Goal: Task Accomplishment & Management: Complete application form

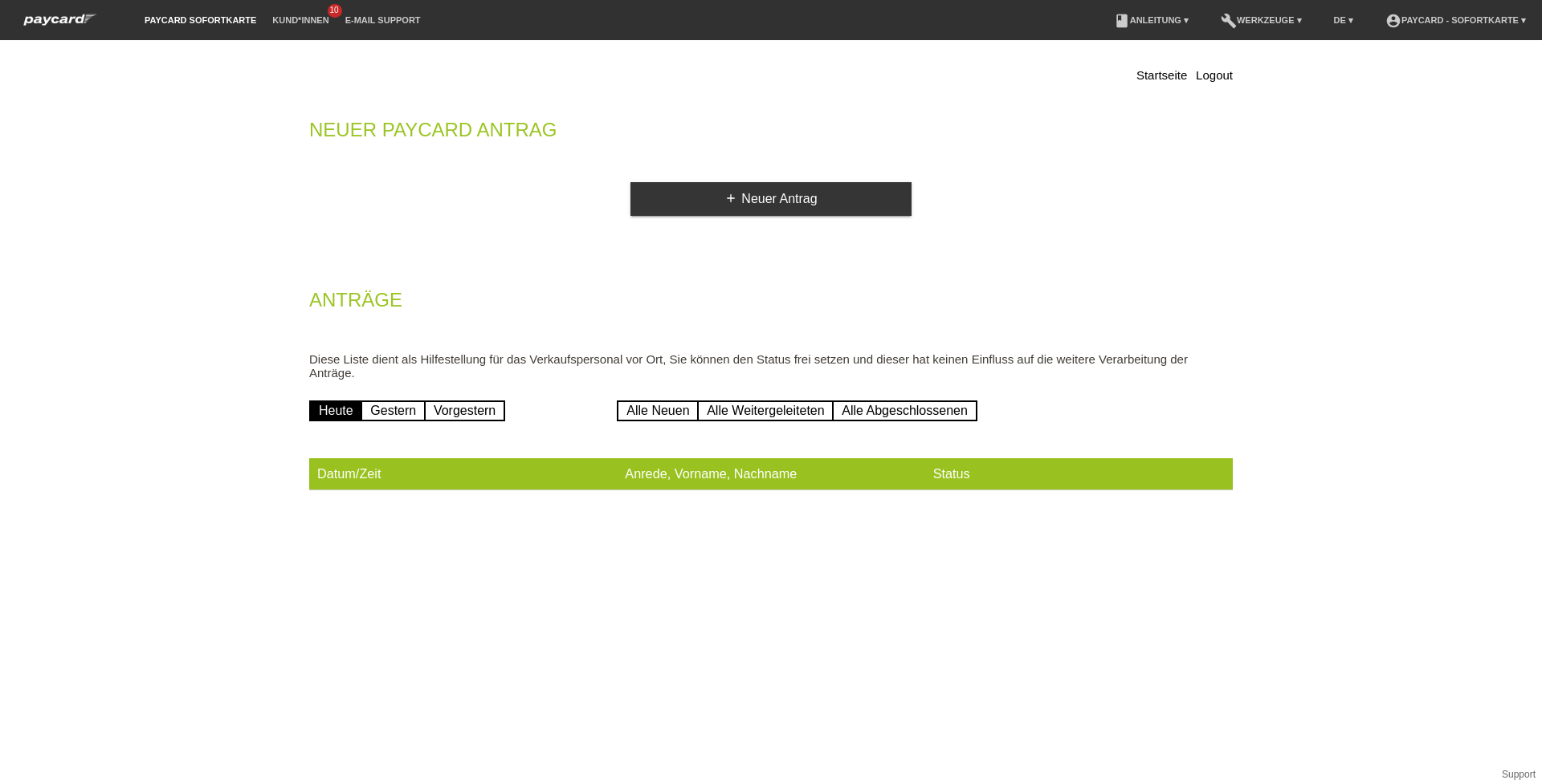
click at [846, 182] on div "Startseite Logout Neuer Paycard Antrag add Neuer Antrag Anträge Diese Liste die…" at bounding box center [771, 281] width 948 height 466
click at [829, 204] on link "add Neuer Antrag" at bounding box center [771, 199] width 281 height 33
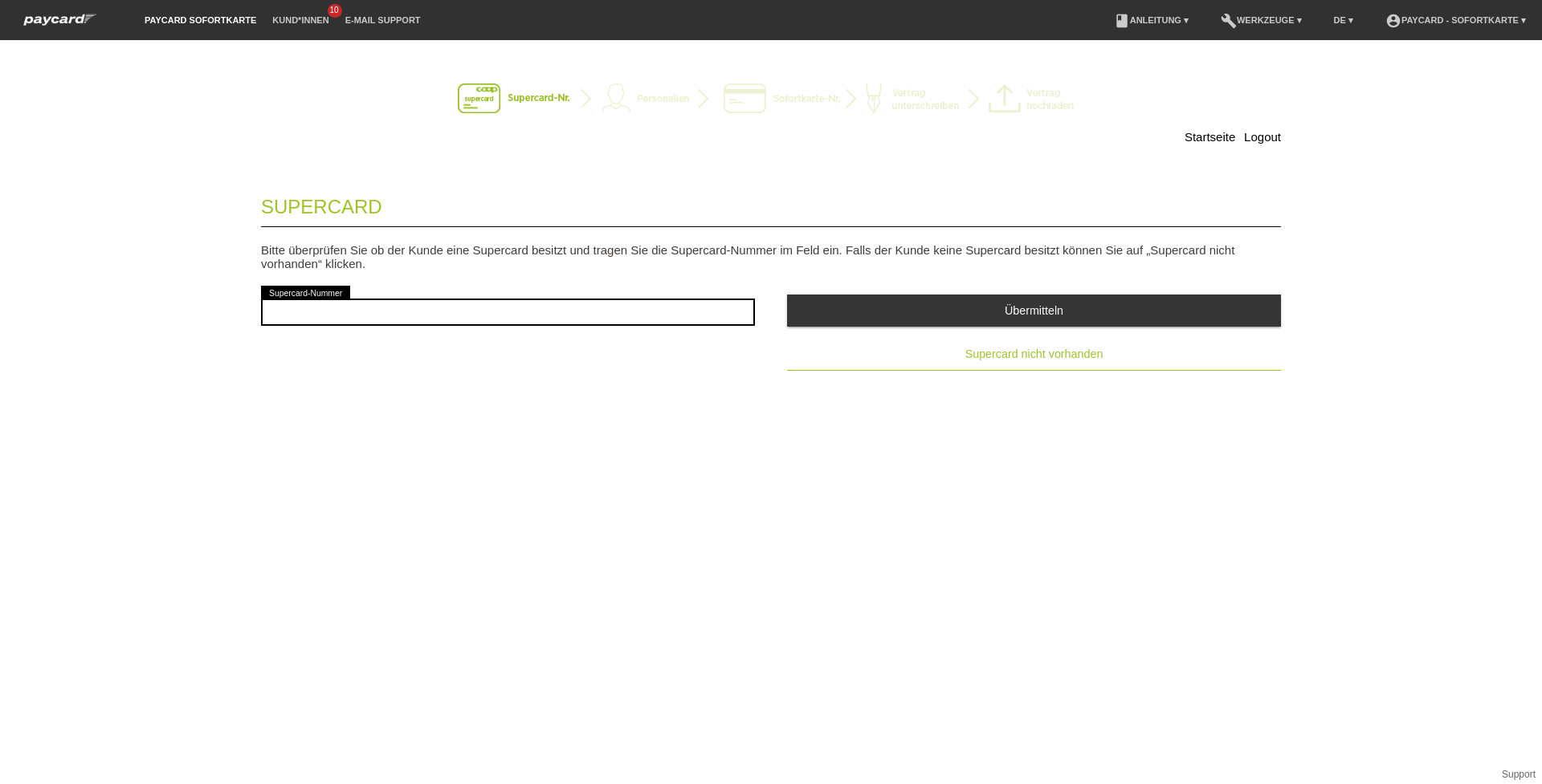
click at [941, 359] on button "Supercard nicht vorhanden" at bounding box center [1034, 354] width 494 height 32
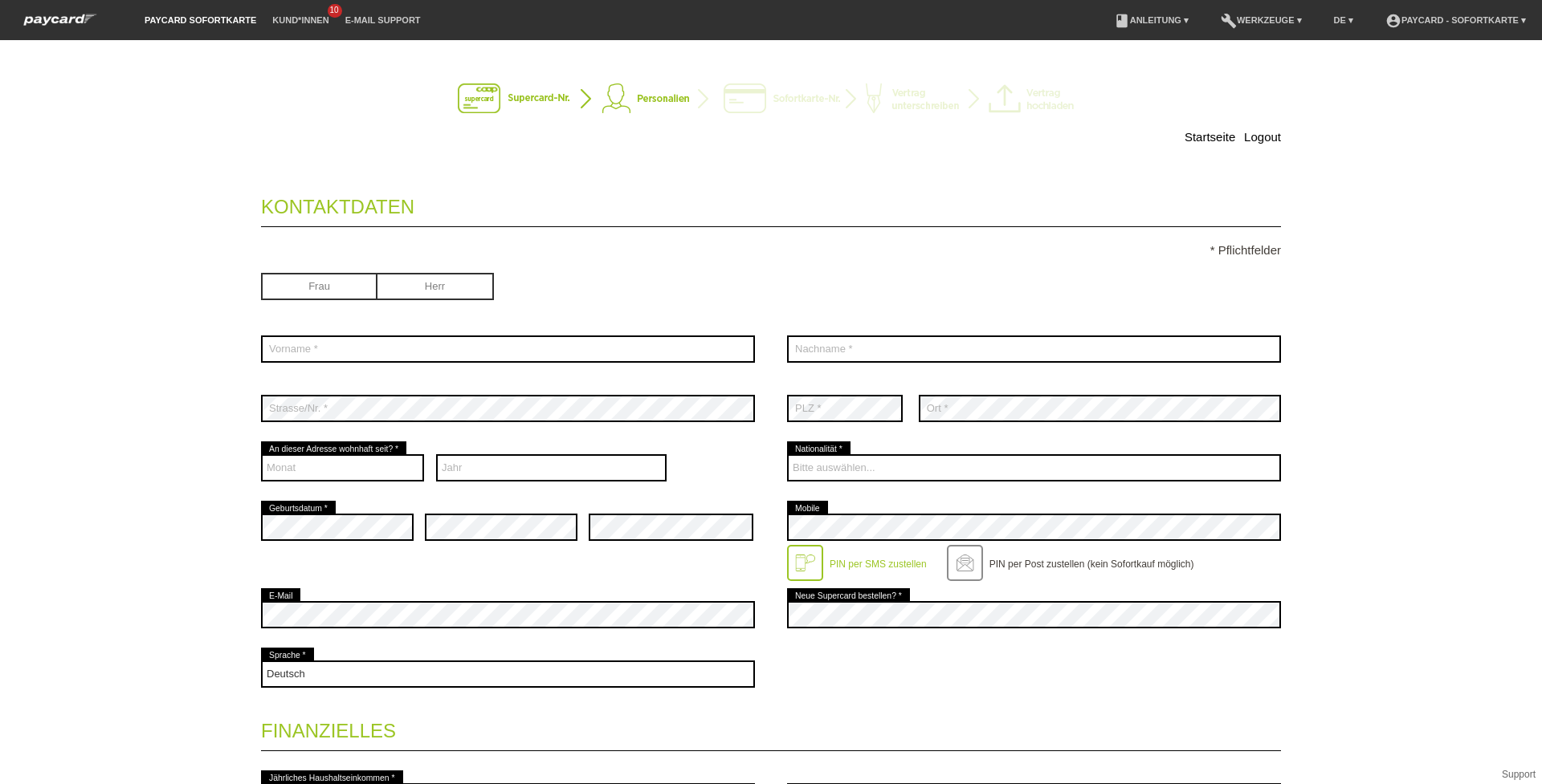
click at [318, 290] on input "radio" at bounding box center [319, 285] width 116 height 24
radio input "true"
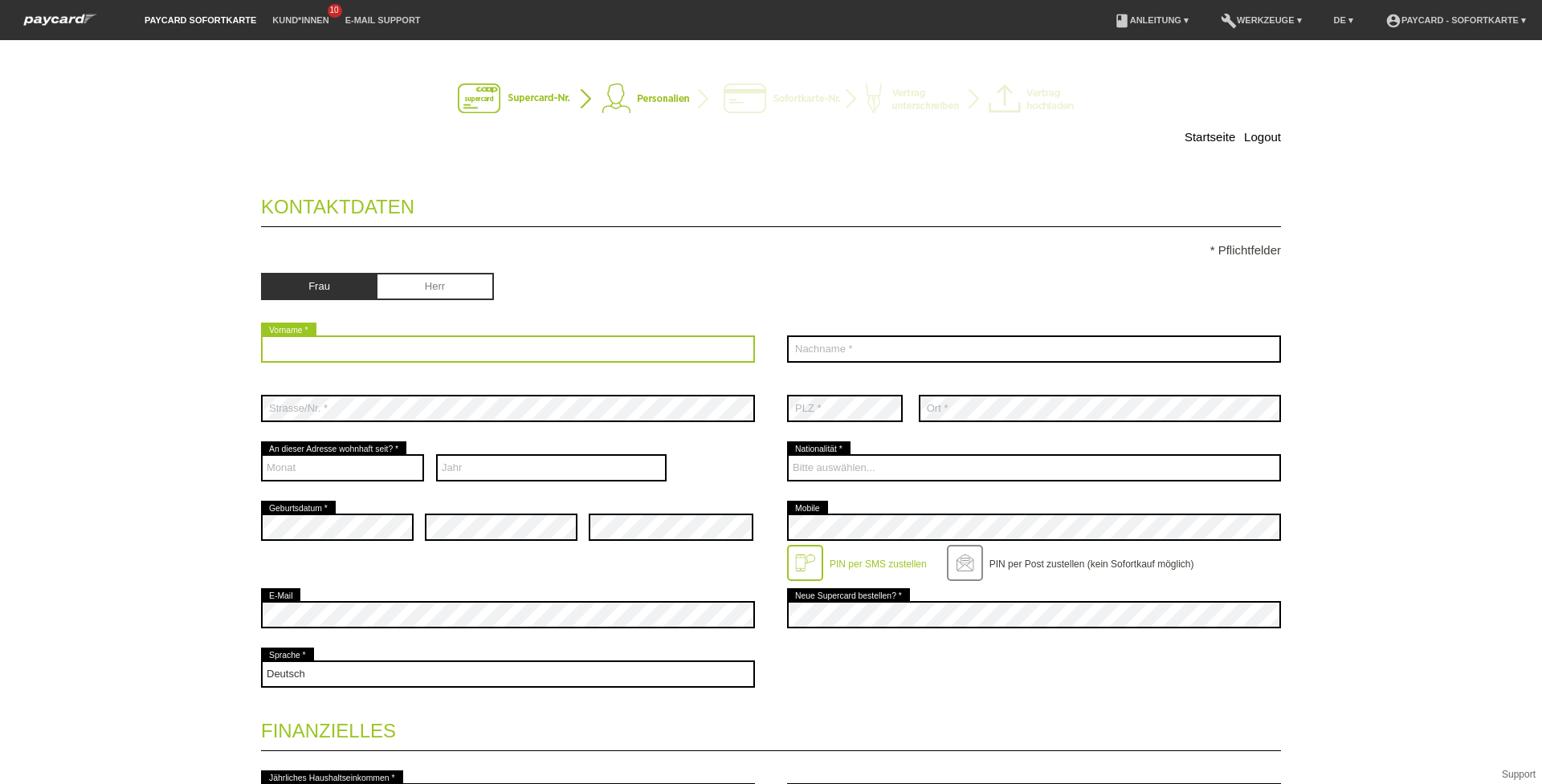
click at [312, 341] on input "text" at bounding box center [507, 349] width 494 height 28
type input "s"
type input "Simsir"
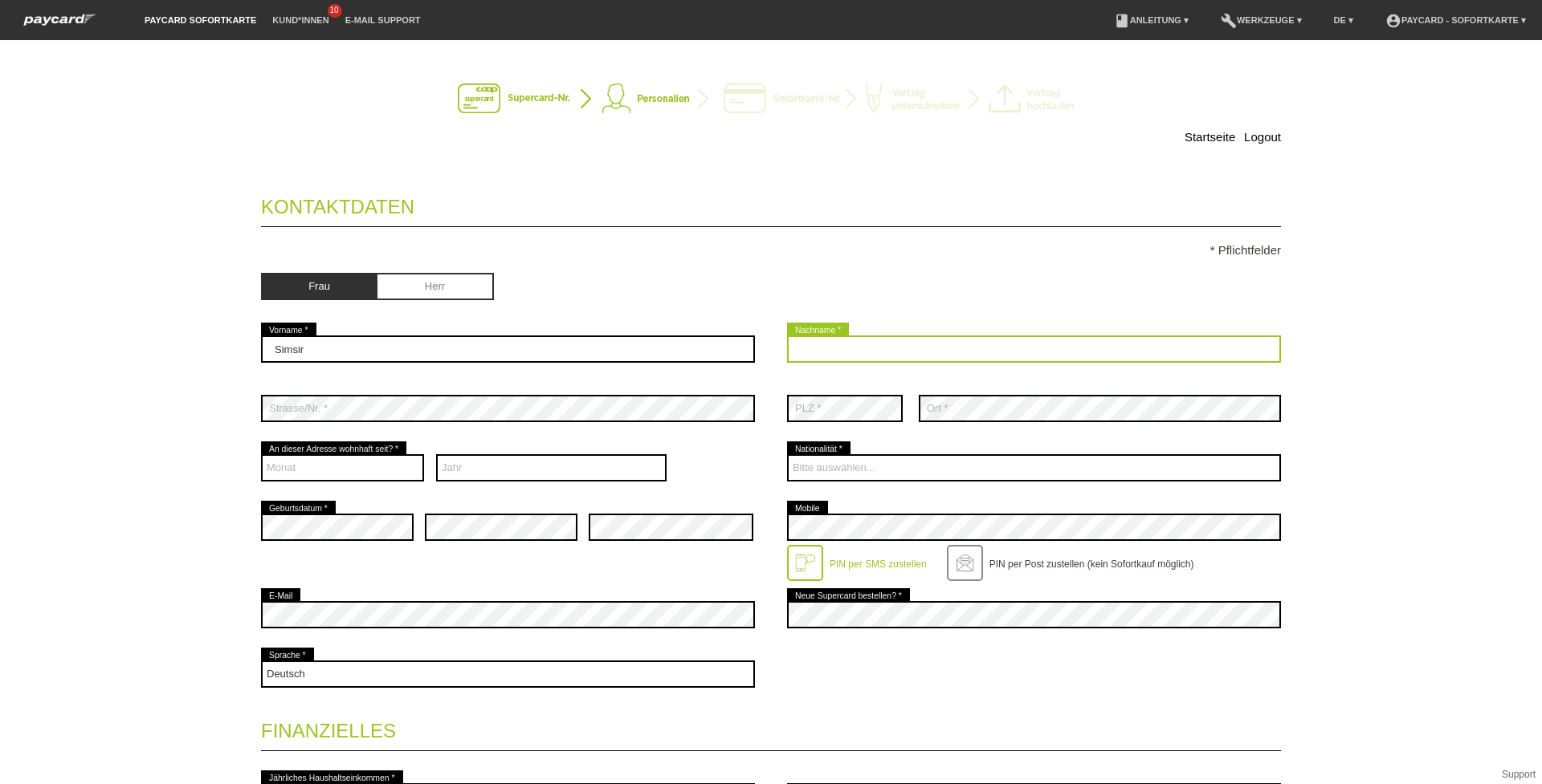
click at [822, 348] on input "text" at bounding box center [1034, 349] width 494 height 28
type input "Sehriban"
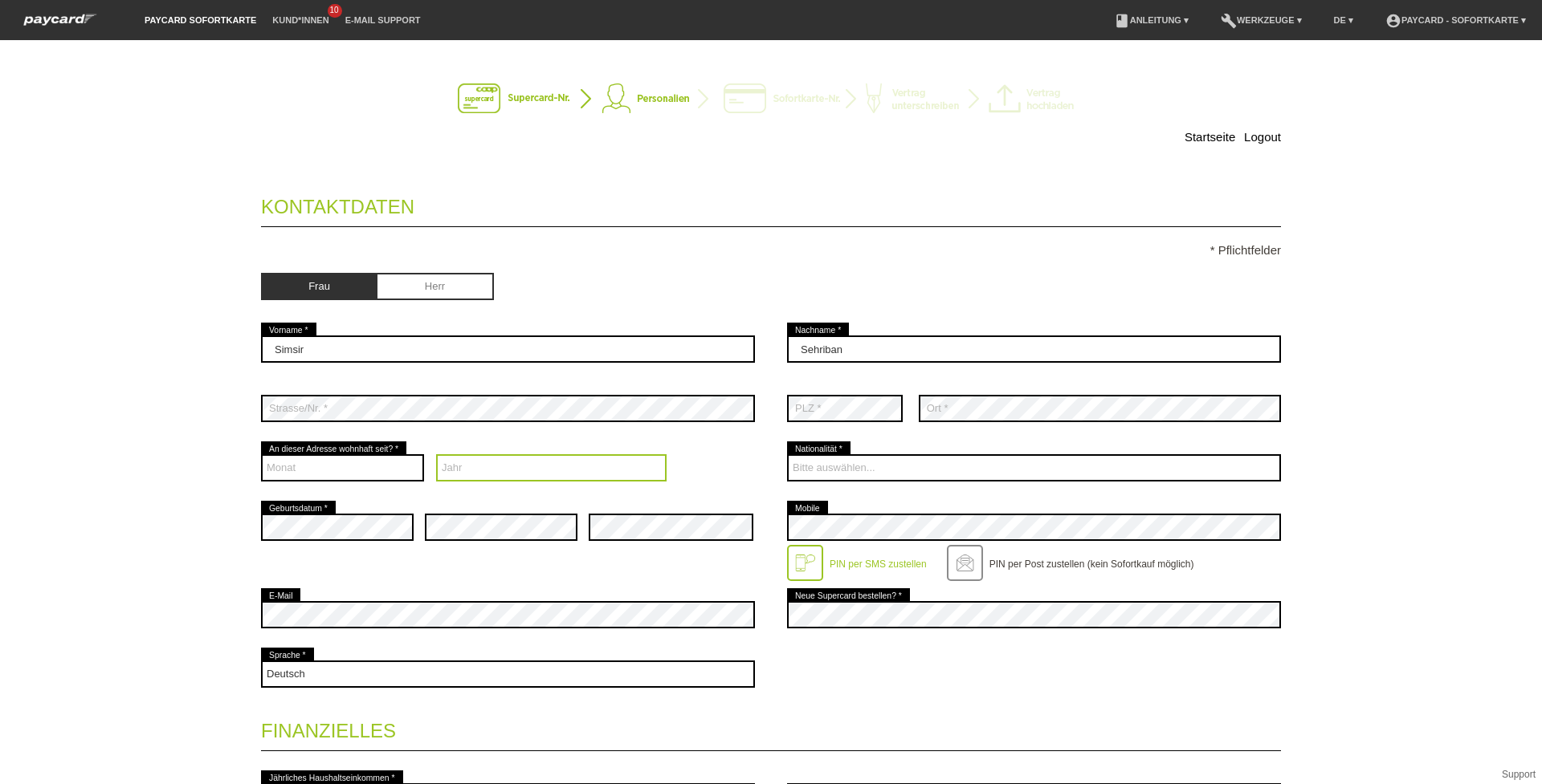
click at [476, 469] on select "Jahr 2025 2024 2023 2022 2021 2020 2019 2018 2017 2016" at bounding box center [551, 468] width 231 height 28
select select "2020"
click at [436, 454] on select "Jahr 2025 2024 2023 2022 2021 2020 2019 2018 2017 2016" at bounding box center [551, 468] width 231 height 28
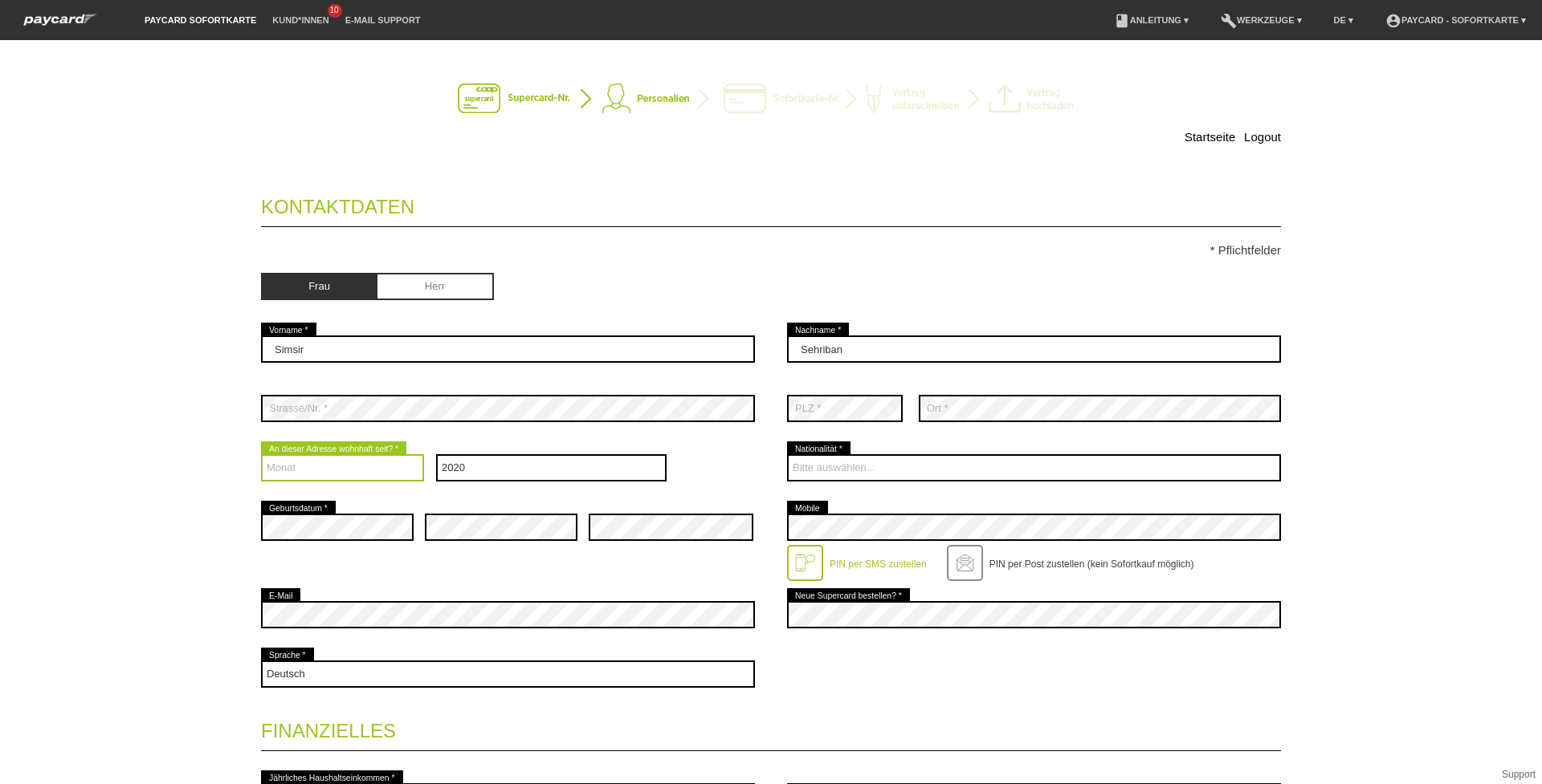
click at [362, 475] on select "Monat 01 02 03 04 05 06 07 08 09 10 11 12" at bounding box center [342, 468] width 163 height 28
select select "09"
click at [261, 454] on select "Monat 01 02 03 04 05 06 07 08 09 10 11 12" at bounding box center [342, 468] width 163 height 28
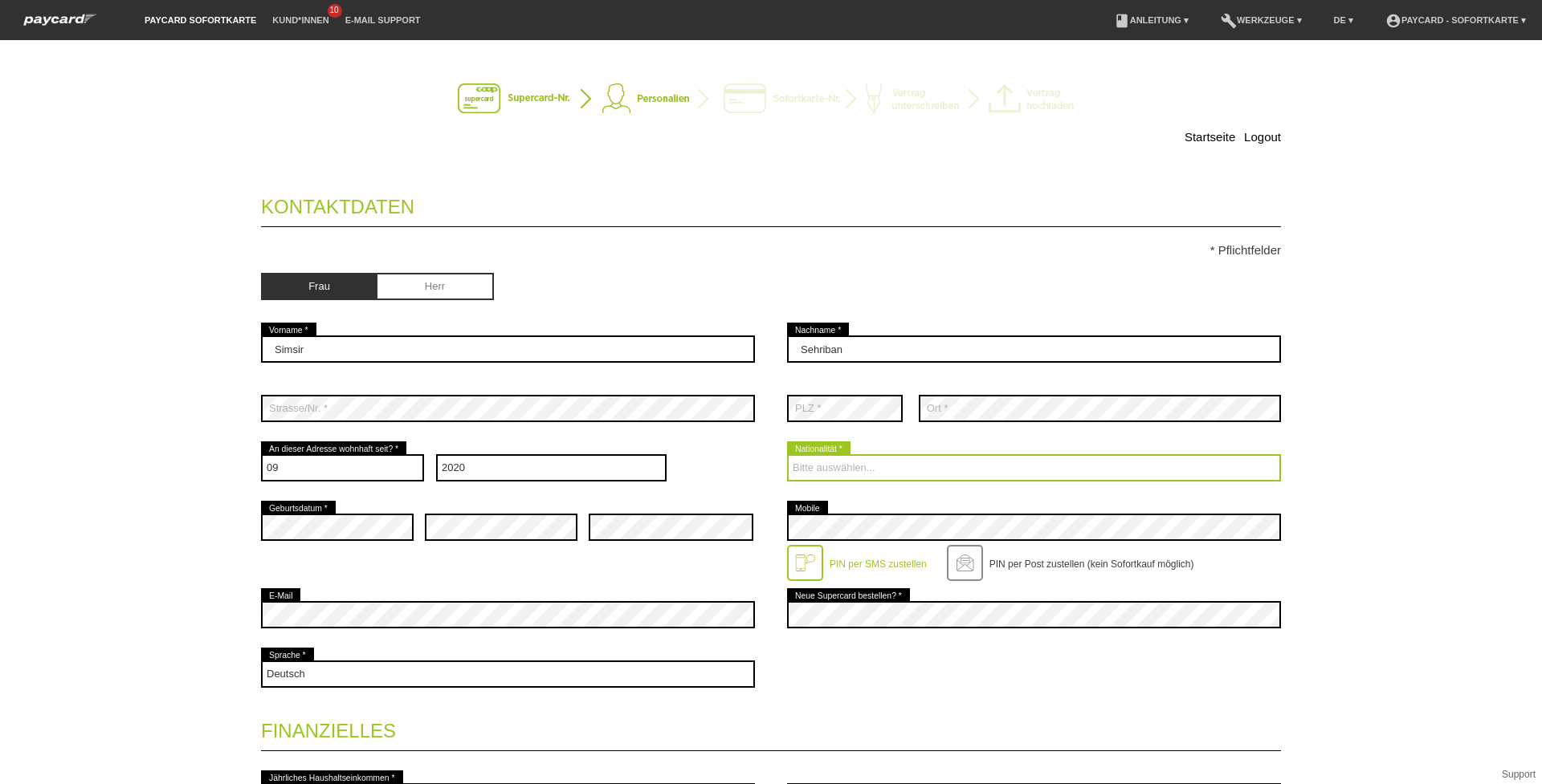
click at [978, 475] on select "Bitte auswählen... Schweiz Deutschland Liechtenstein Österreich ------------ Af…" at bounding box center [1034, 468] width 494 height 28
select select "CH"
click at [787, 454] on select "Bitte auswählen... Schweiz Deutschland Liechtenstein Österreich ------------ Af…" at bounding box center [1034, 468] width 494 height 28
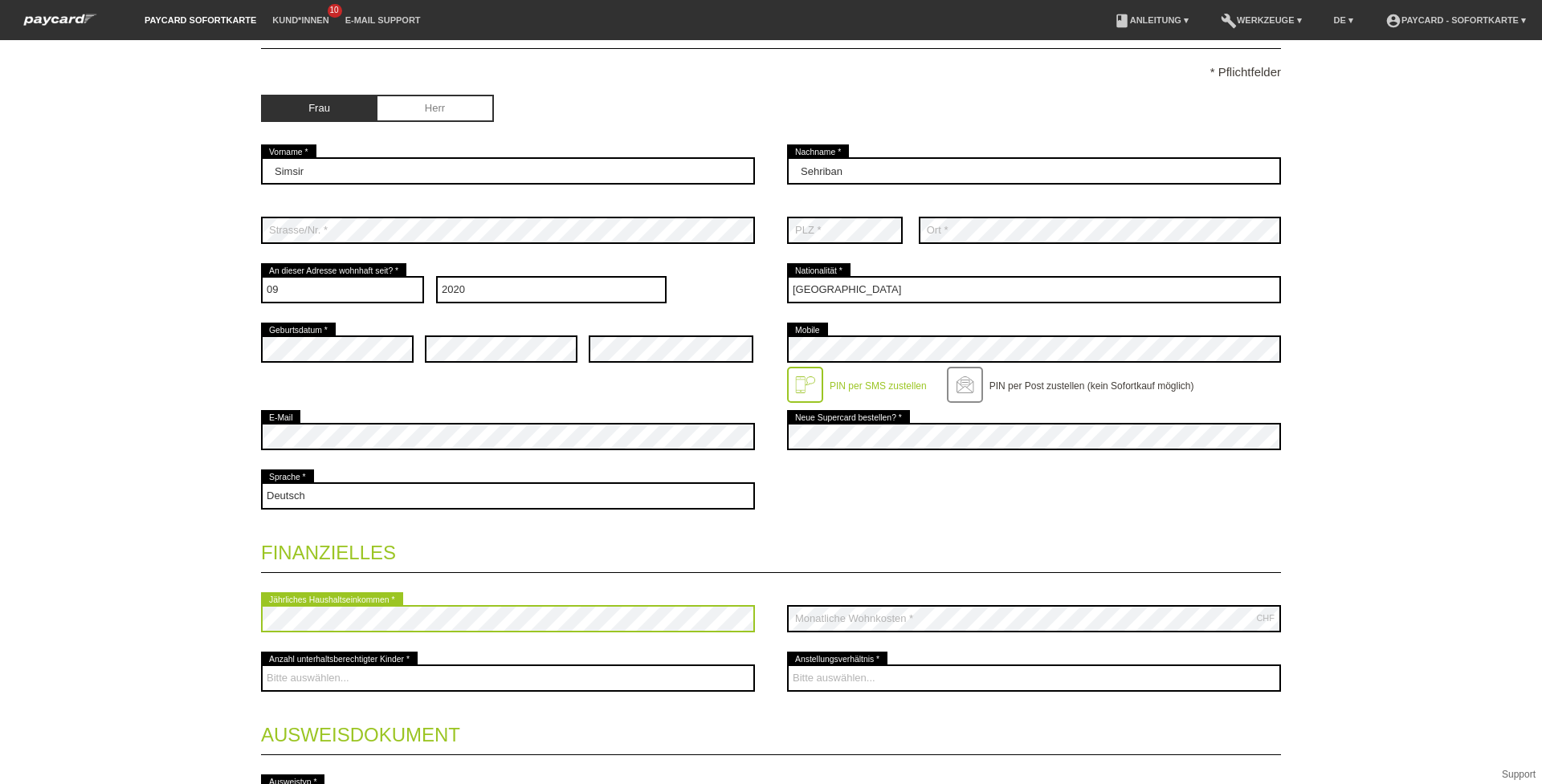
scroll to position [367, 0]
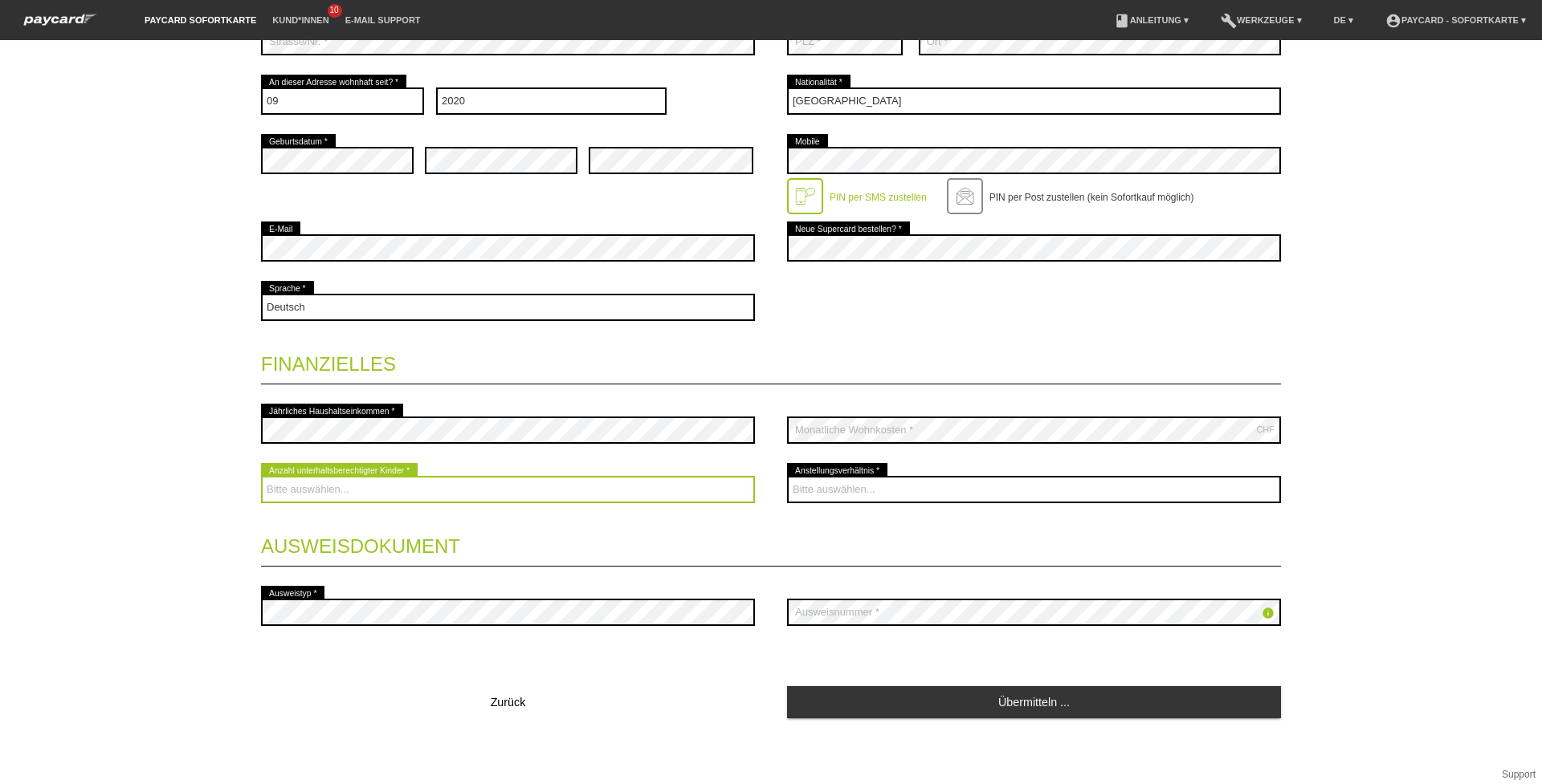
click at [478, 482] on select "Bitte auswählen... 0 1 2 3 4 5 6 7 8 9" at bounding box center [507, 490] width 494 height 28
select select "0"
click at [261, 476] on select "Bitte auswählen... 0 1 2 3 4 5 6 7 8 9" at bounding box center [507, 490] width 494 height 28
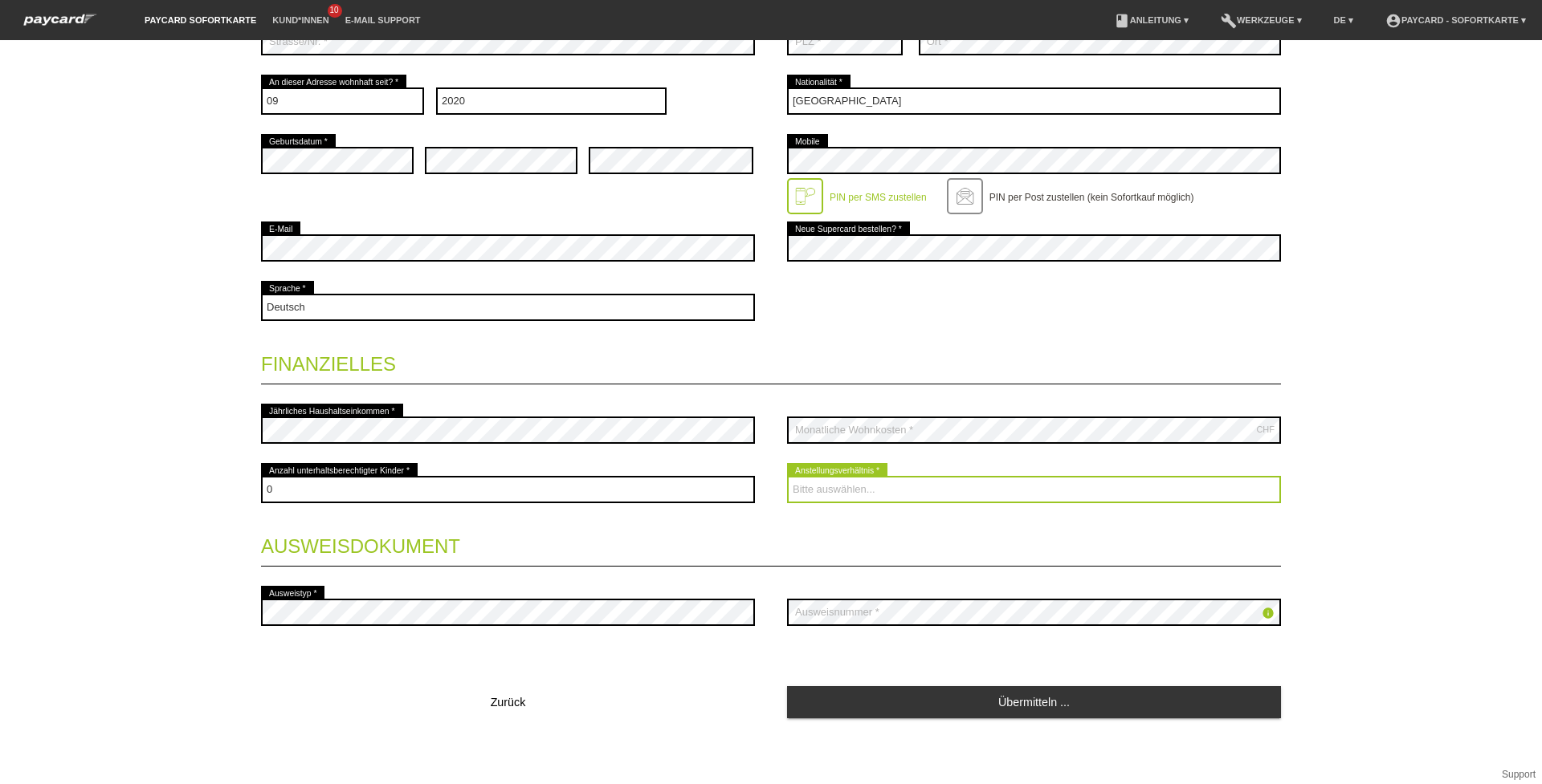
click at [907, 491] on select "Bitte auswählen... Unbefristet Befristet Lehrling/Student Pensioniert Nicht arb…" at bounding box center [1034, 490] width 494 height 28
select select "RETIRED"
click at [787, 476] on select "Bitte auswählen... Unbefristet Befristet Lehrling/Student Pensioniert Nicht arb…" at bounding box center [1034, 490] width 494 height 28
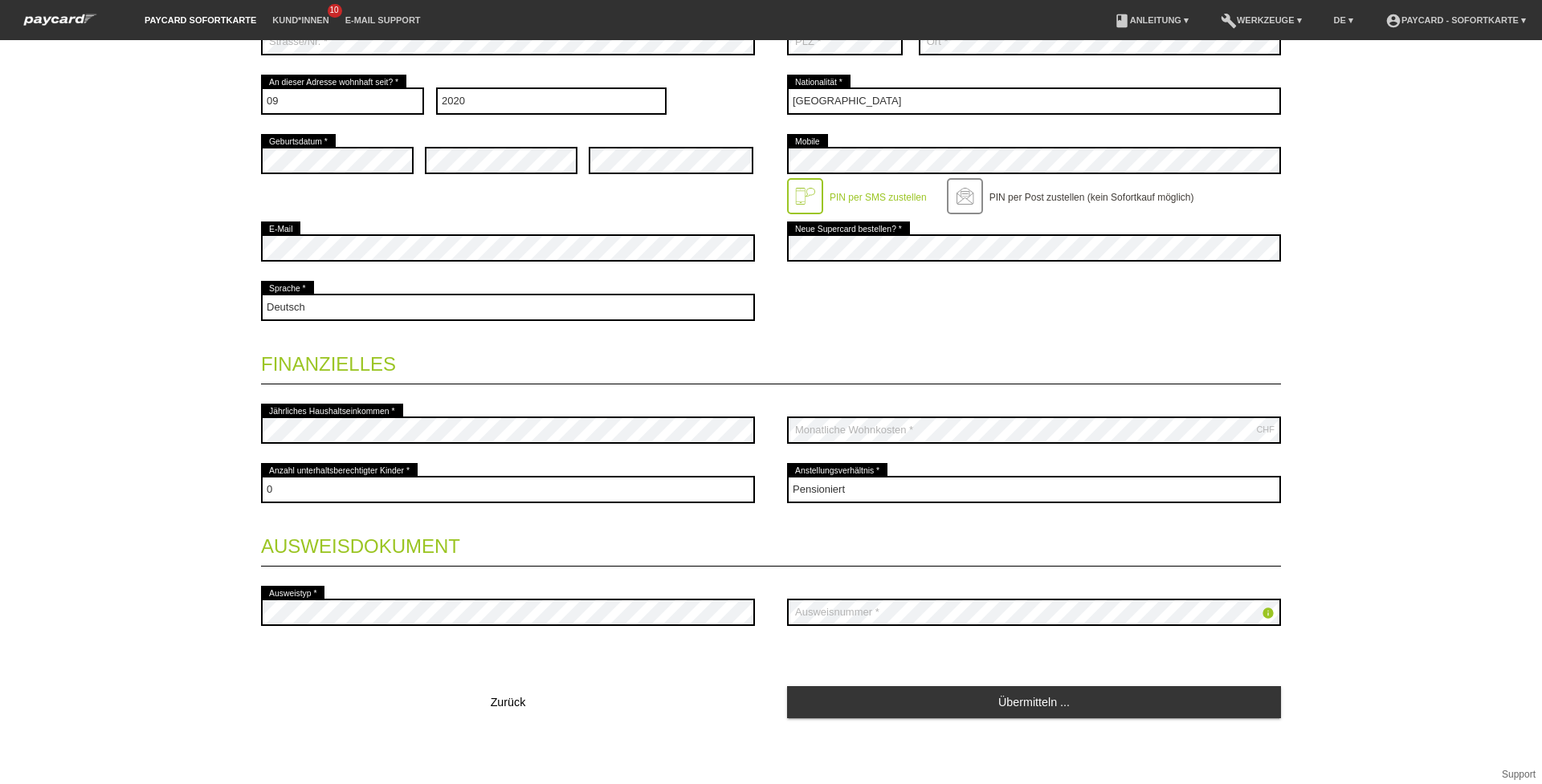
click at [911, 365] on legend "Finanzielles" at bounding box center [771, 361] width 1020 height 47
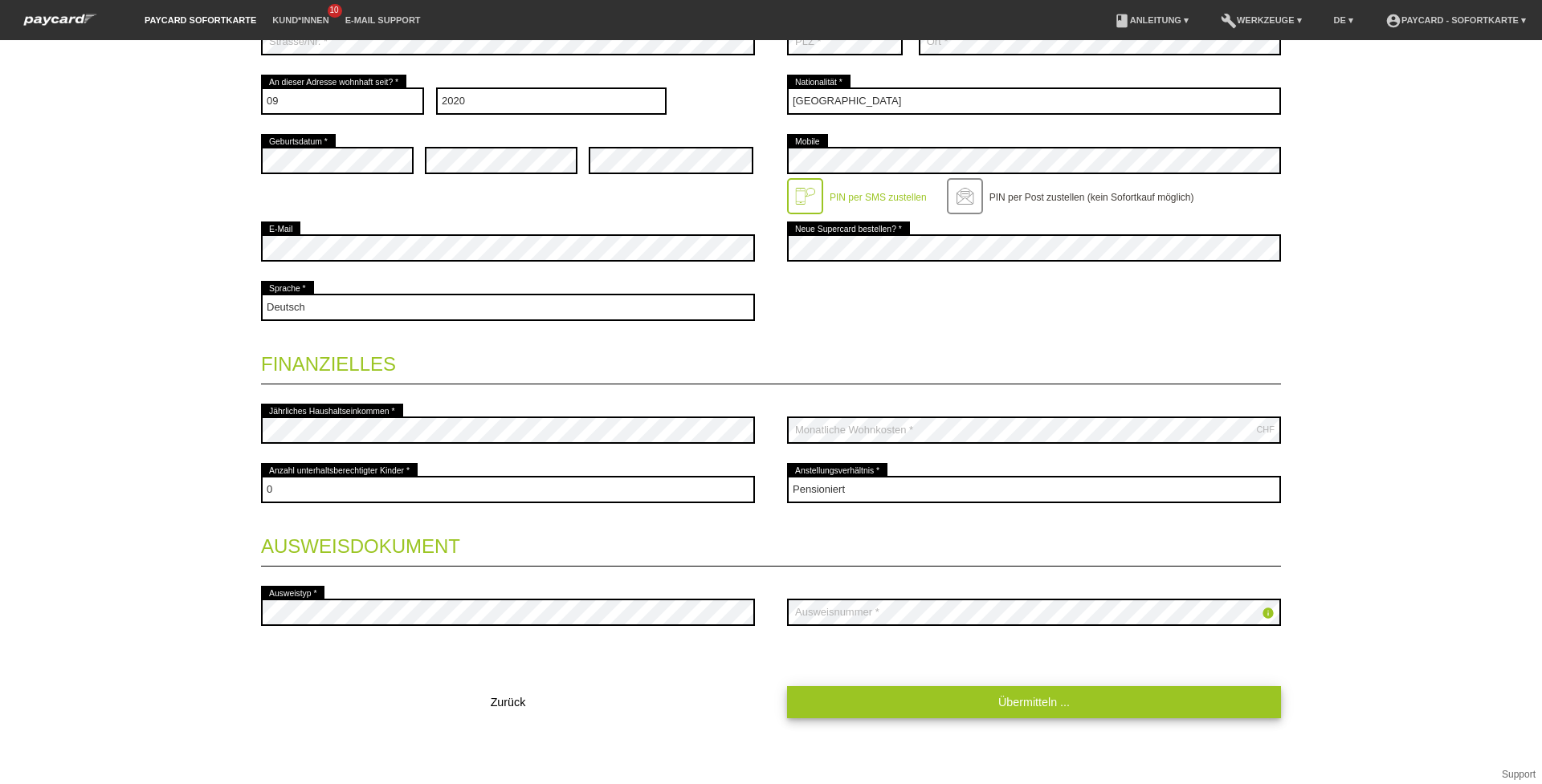
click at [1009, 699] on link "Übermitteln ..." at bounding box center [1034, 702] width 494 height 31
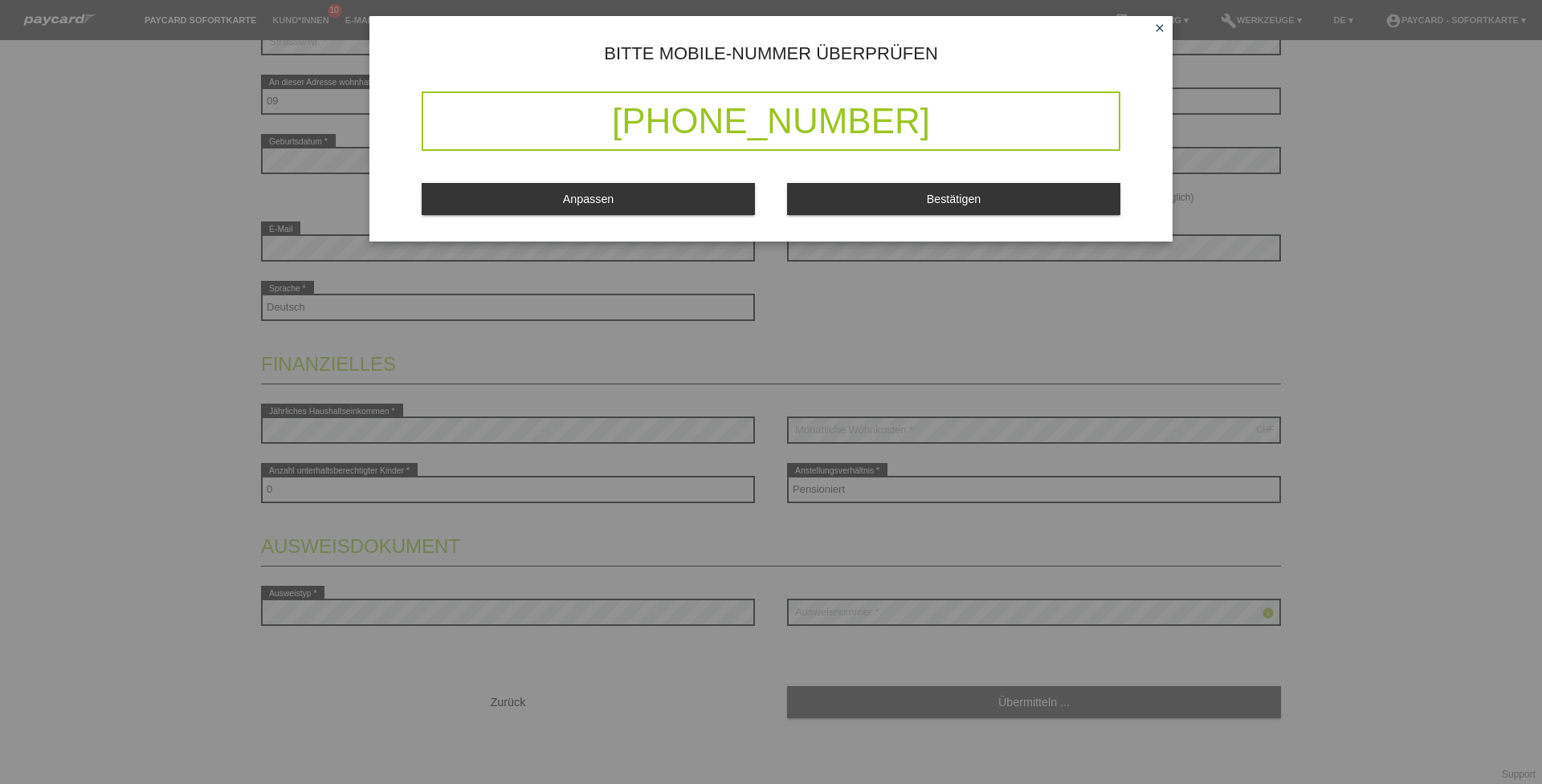
drag, startPoint x: 881, startPoint y: 132, endPoint x: 558, endPoint y: 125, distance: 323.1
click at [558, 125] on div "+41 79 292 46 68" at bounding box center [771, 120] width 699 height 59
click at [873, 208] on button "Bestätigen" at bounding box center [953, 199] width 333 height 31
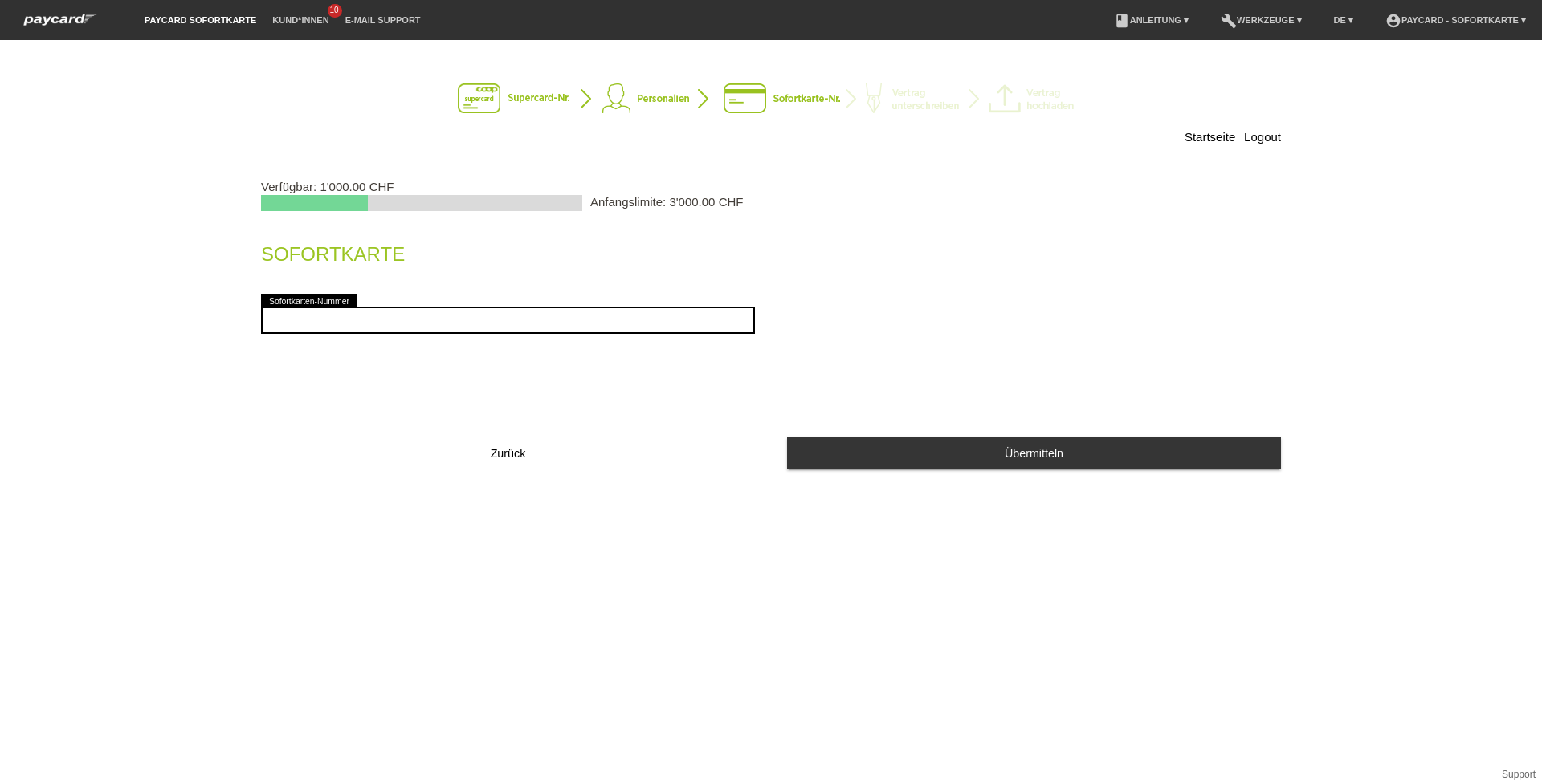
drag, startPoint x: 362, startPoint y: 196, endPoint x: 472, endPoint y: 212, distance: 111.2
click at [472, 212] on div at bounding box center [421, 210] width 321 height 33
drag, startPoint x: 320, startPoint y: 186, endPoint x: 411, endPoint y: 191, distance: 91.1
click at [411, 191] on p "Verfügbar: 1'000.00 CHF" at bounding box center [771, 186] width 1020 height 14
click at [380, 191] on p "Verfügbar: 1'000.00 CHF" at bounding box center [771, 186] width 1020 height 14
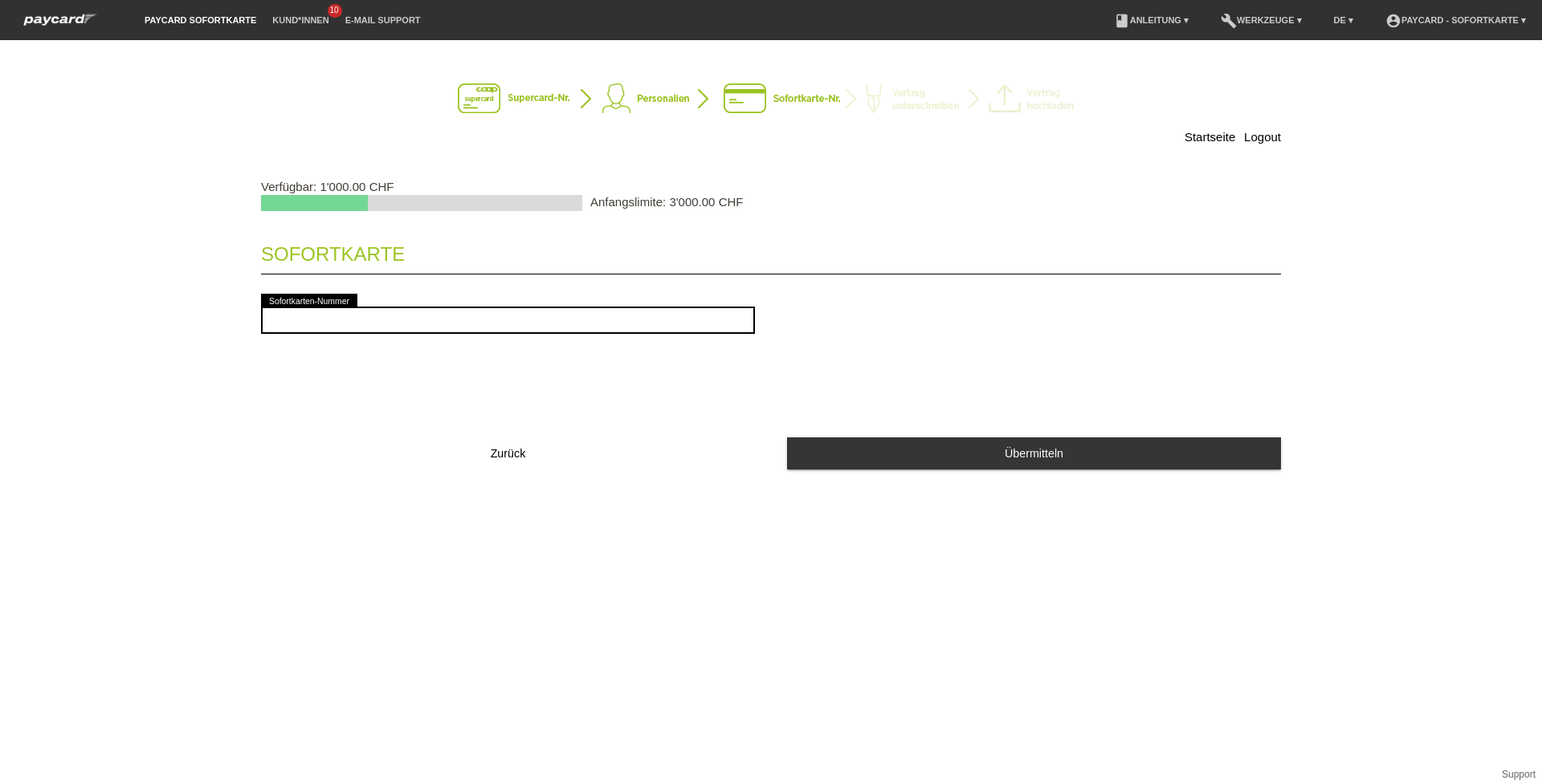
click at [402, 190] on p "Verfügbar: 1'000.00 CHF" at bounding box center [771, 186] width 1020 height 14
drag, startPoint x: 323, startPoint y: 189, endPoint x: 420, endPoint y: 186, distance: 97.0
click at [420, 186] on p "Verfügbar: 1'000.00 CHF" at bounding box center [771, 186] width 1020 height 14
click at [342, 188] on p "Verfügbar: 1'000.00 CHF" at bounding box center [771, 186] width 1020 height 14
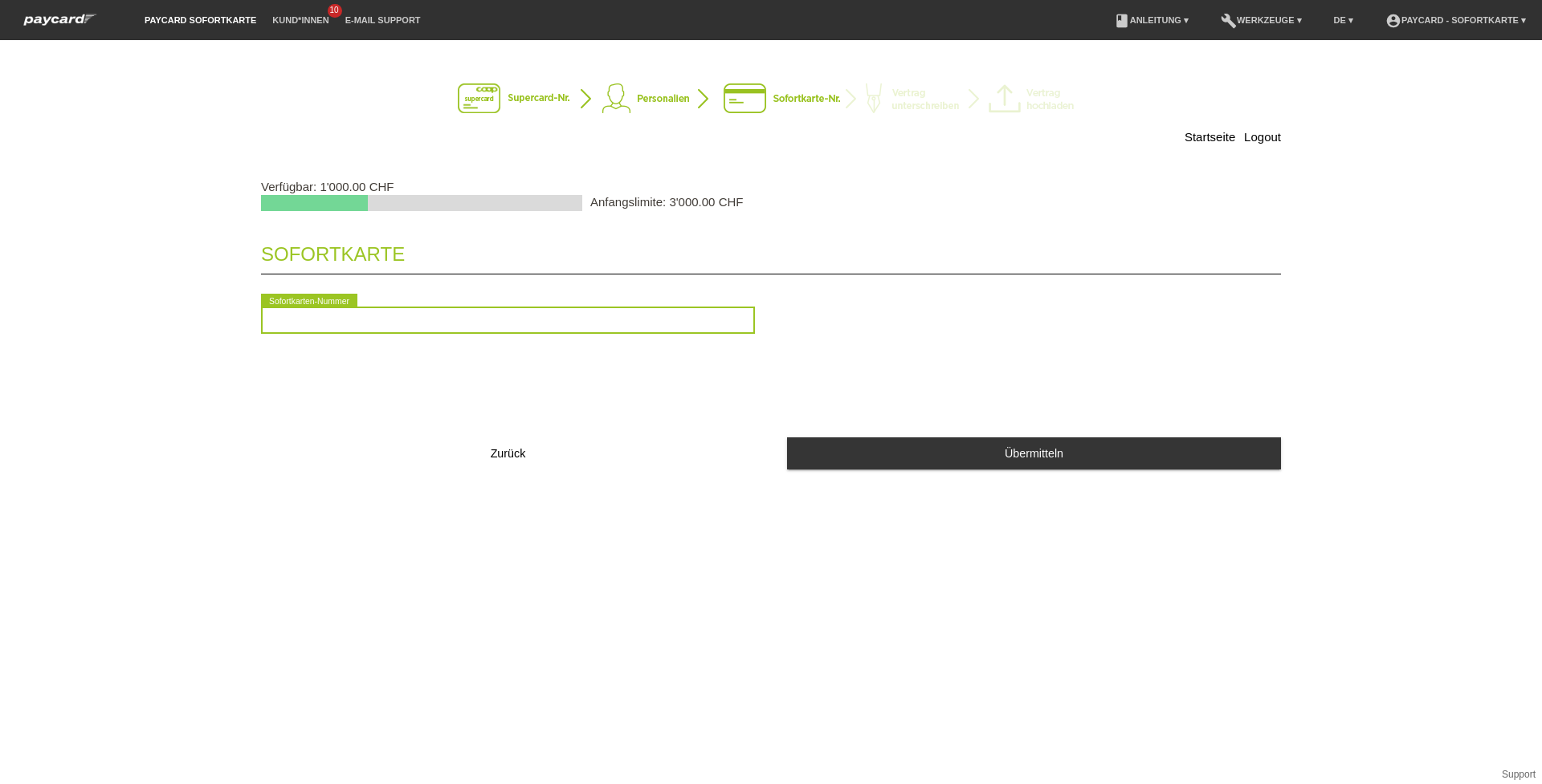
click at [416, 318] on input "text" at bounding box center [507, 321] width 494 height 28
type input "2090643409092"
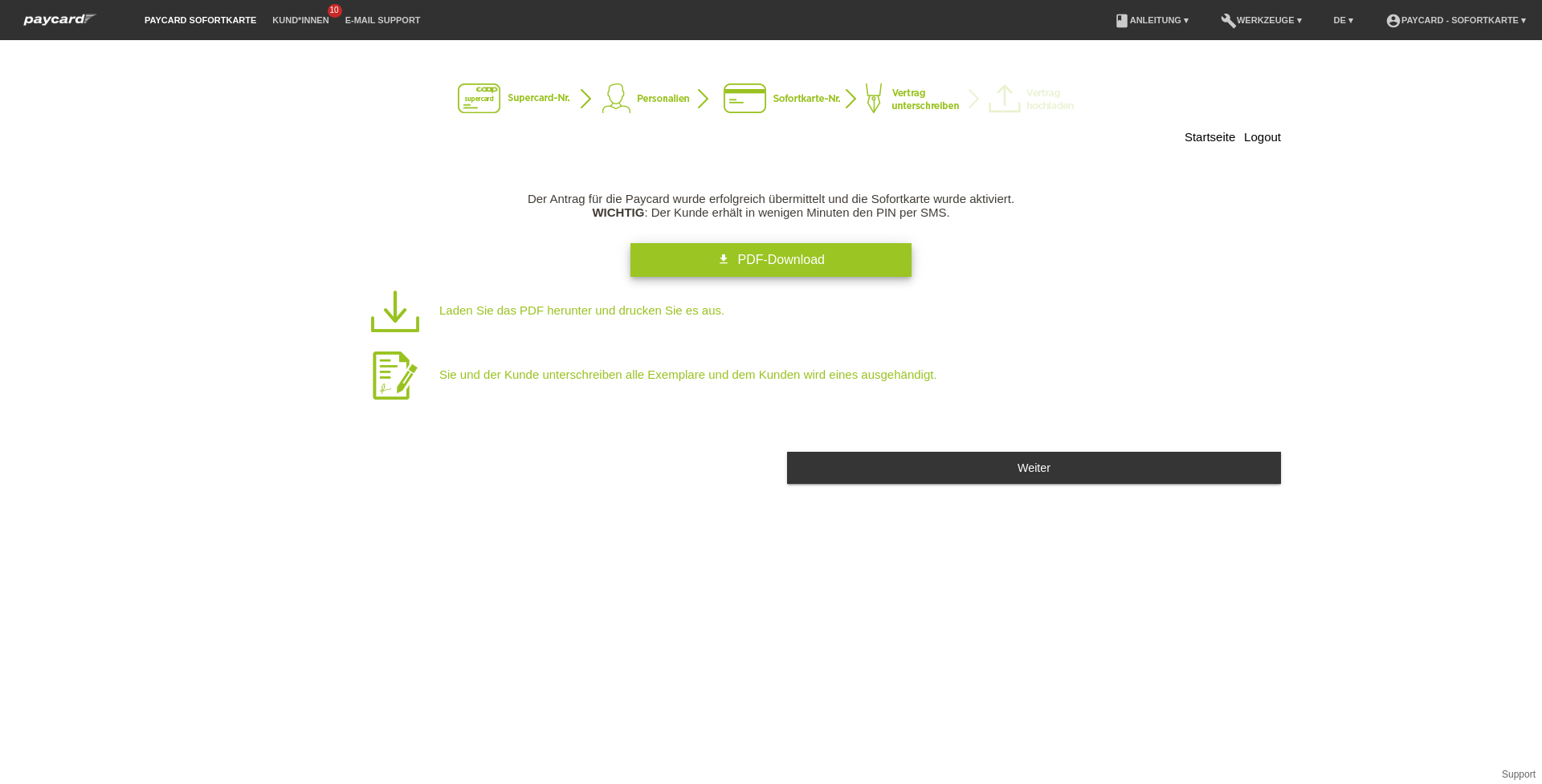
click at [881, 260] on link "get_app PDF-Download" at bounding box center [771, 260] width 281 height 33
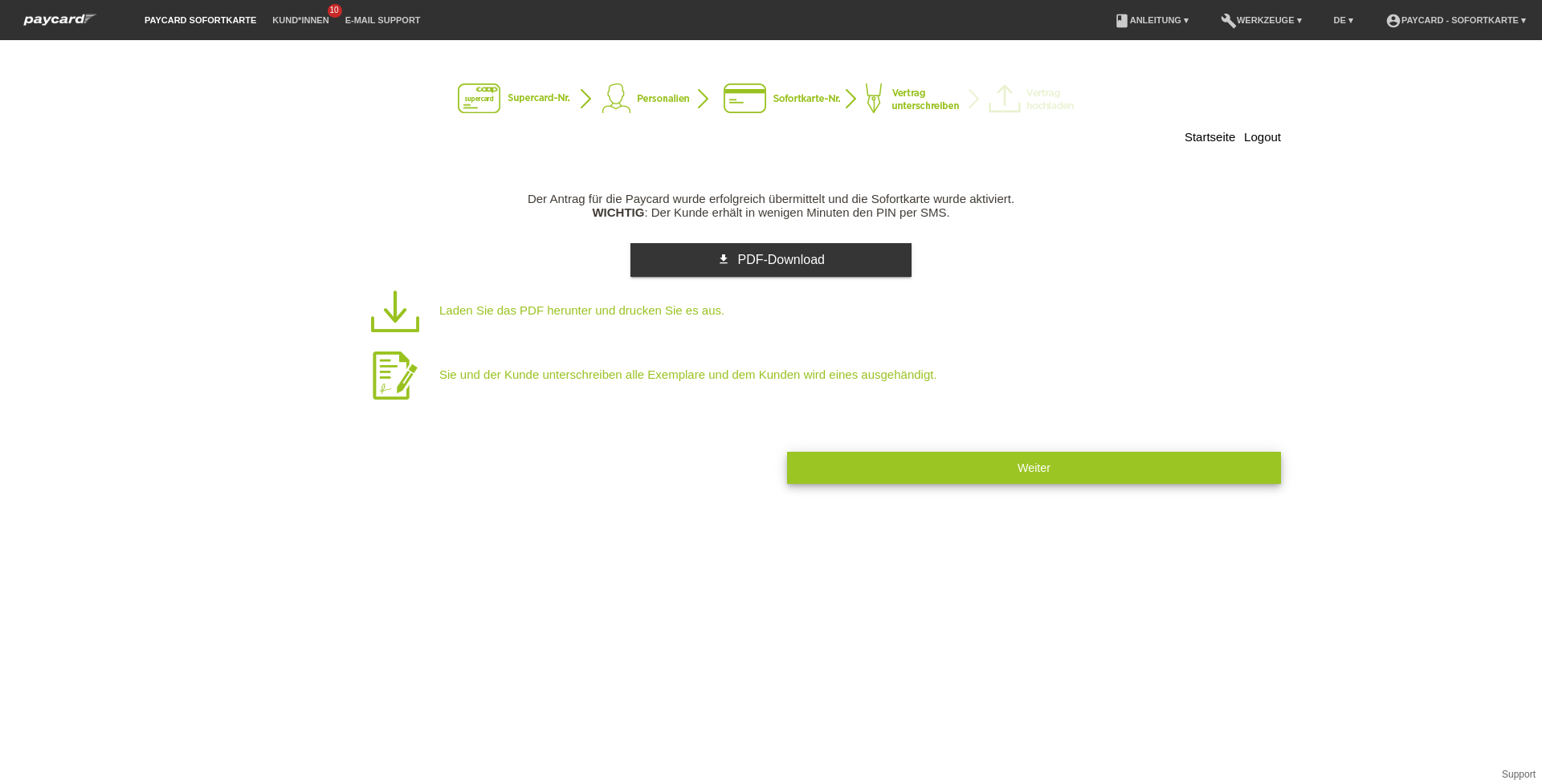
click at [895, 463] on button "Weiter" at bounding box center [1034, 467] width 494 height 31
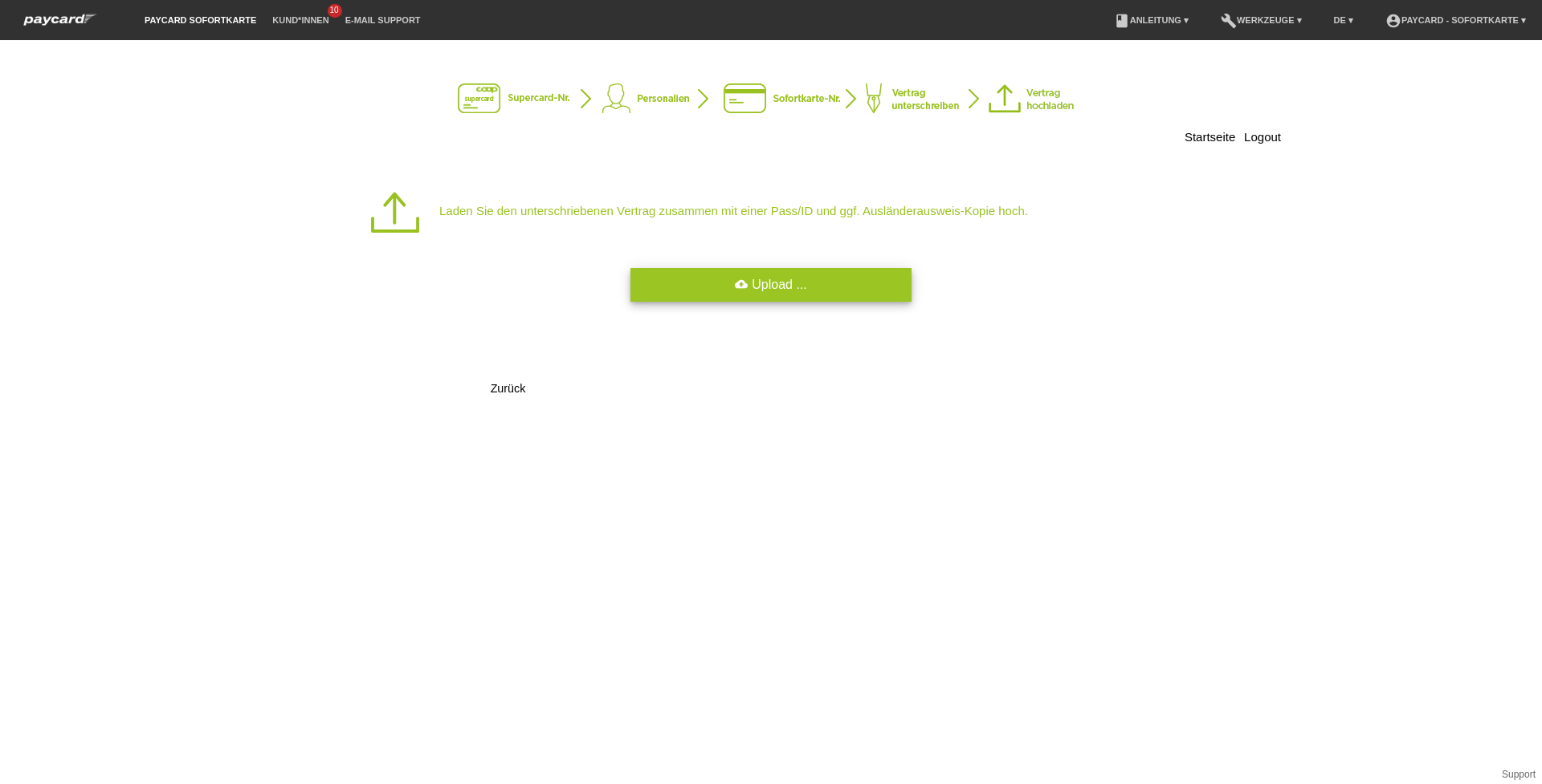
click at [758, 277] on link "cloud_upload Upload ..." at bounding box center [771, 284] width 281 height 33
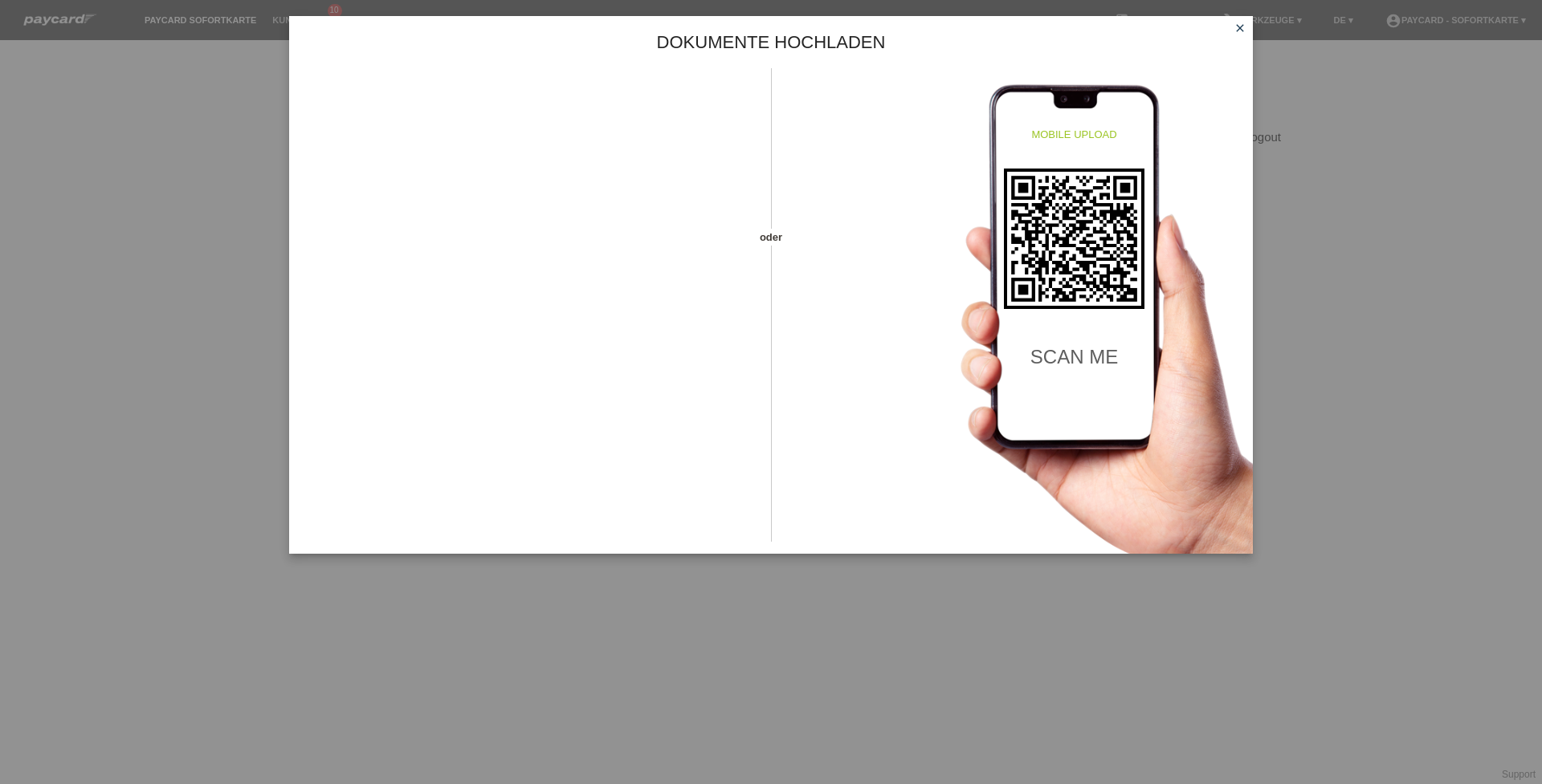
click at [1238, 31] on icon "close" at bounding box center [1241, 28] width 13 height 13
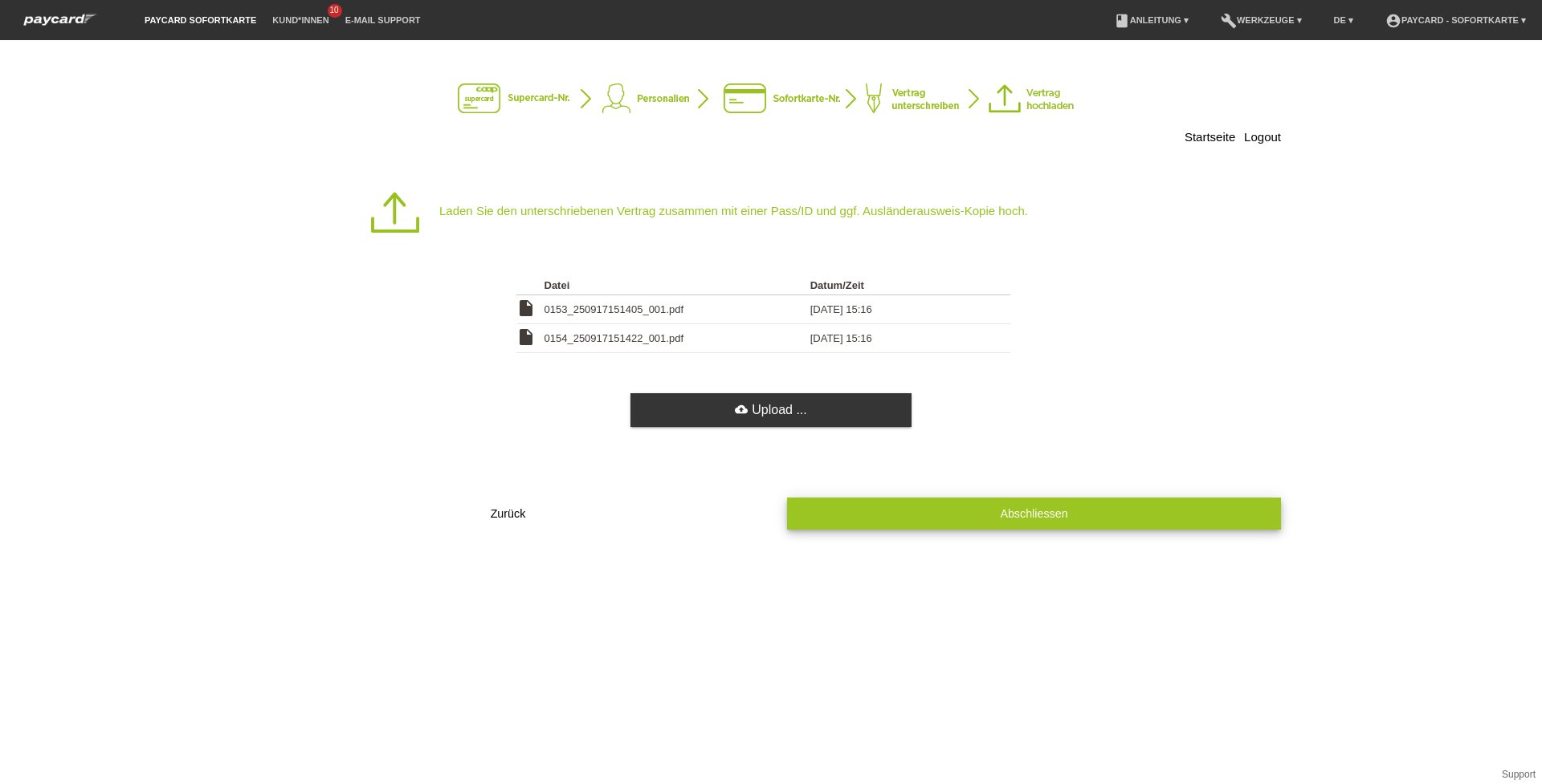
click at [1044, 506] on button "Abschliessen" at bounding box center [1034, 513] width 494 height 31
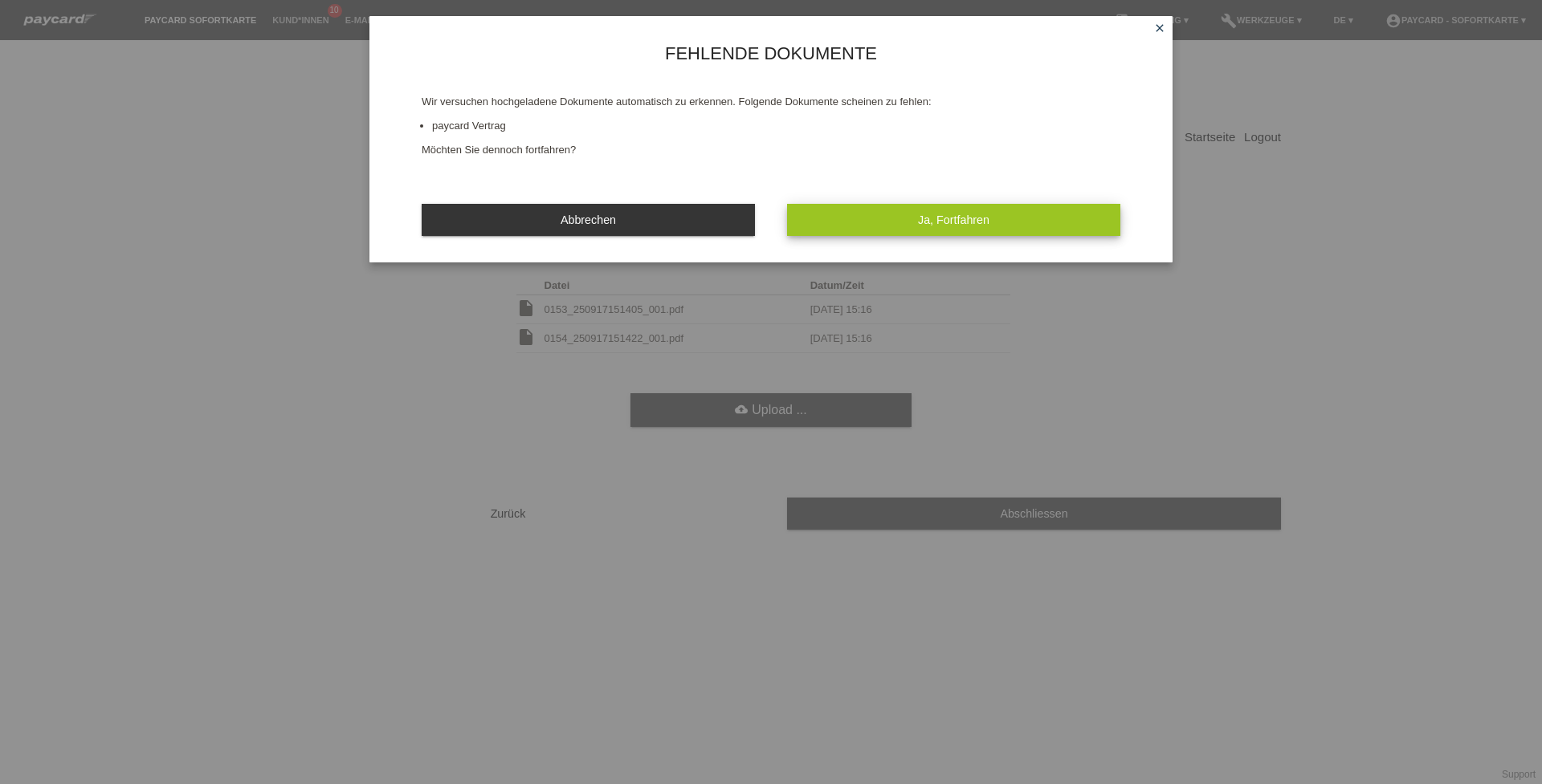
click at [927, 209] on button "Ja, Fortfahren" at bounding box center [953, 219] width 333 height 31
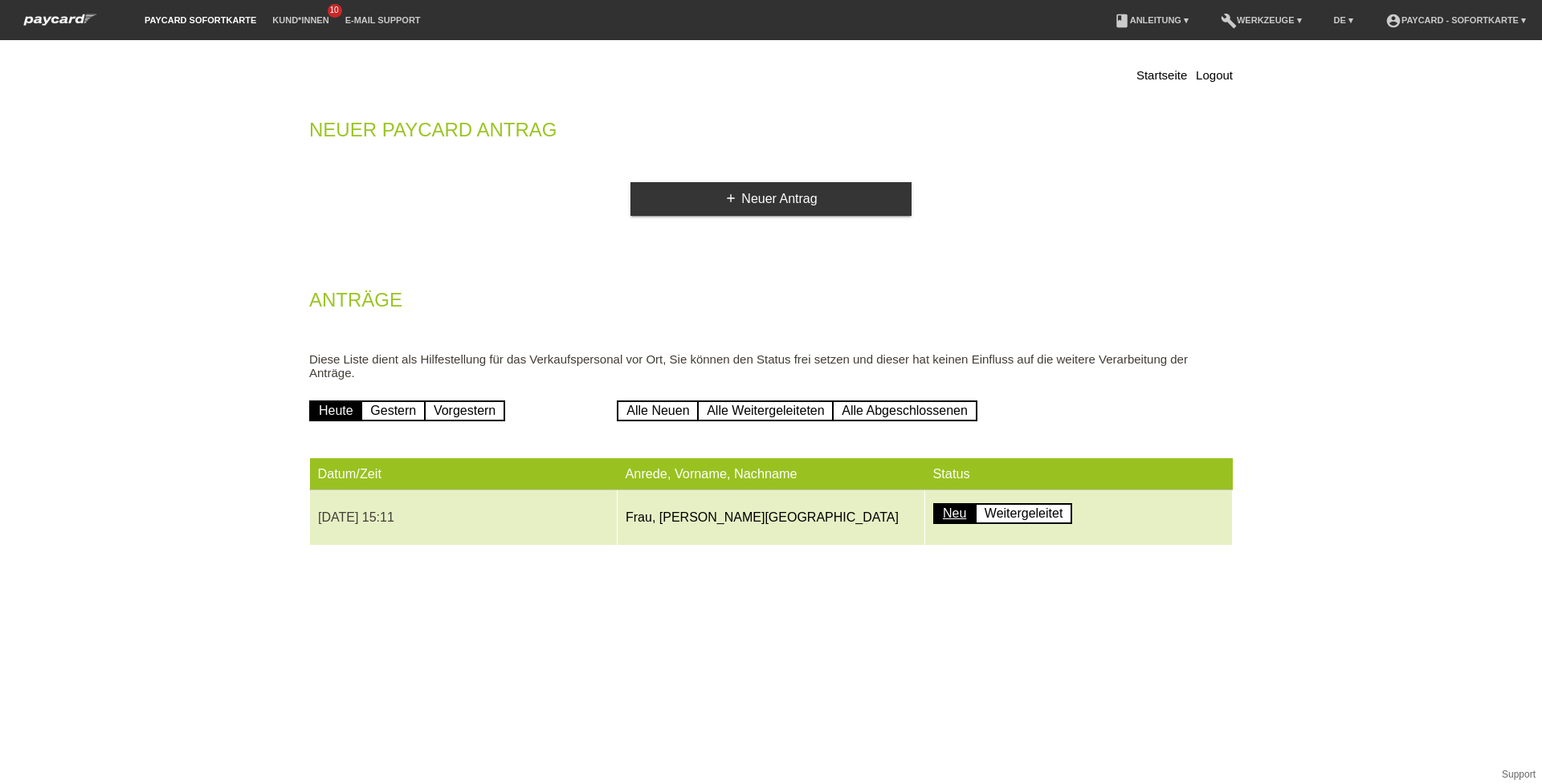
click at [956, 508] on link "Neu" at bounding box center [955, 514] width 42 height 21
click at [716, 509] on td "Frau, [PERSON_NAME][GEOGRAPHIC_DATA]" at bounding box center [771, 519] width 308 height 55
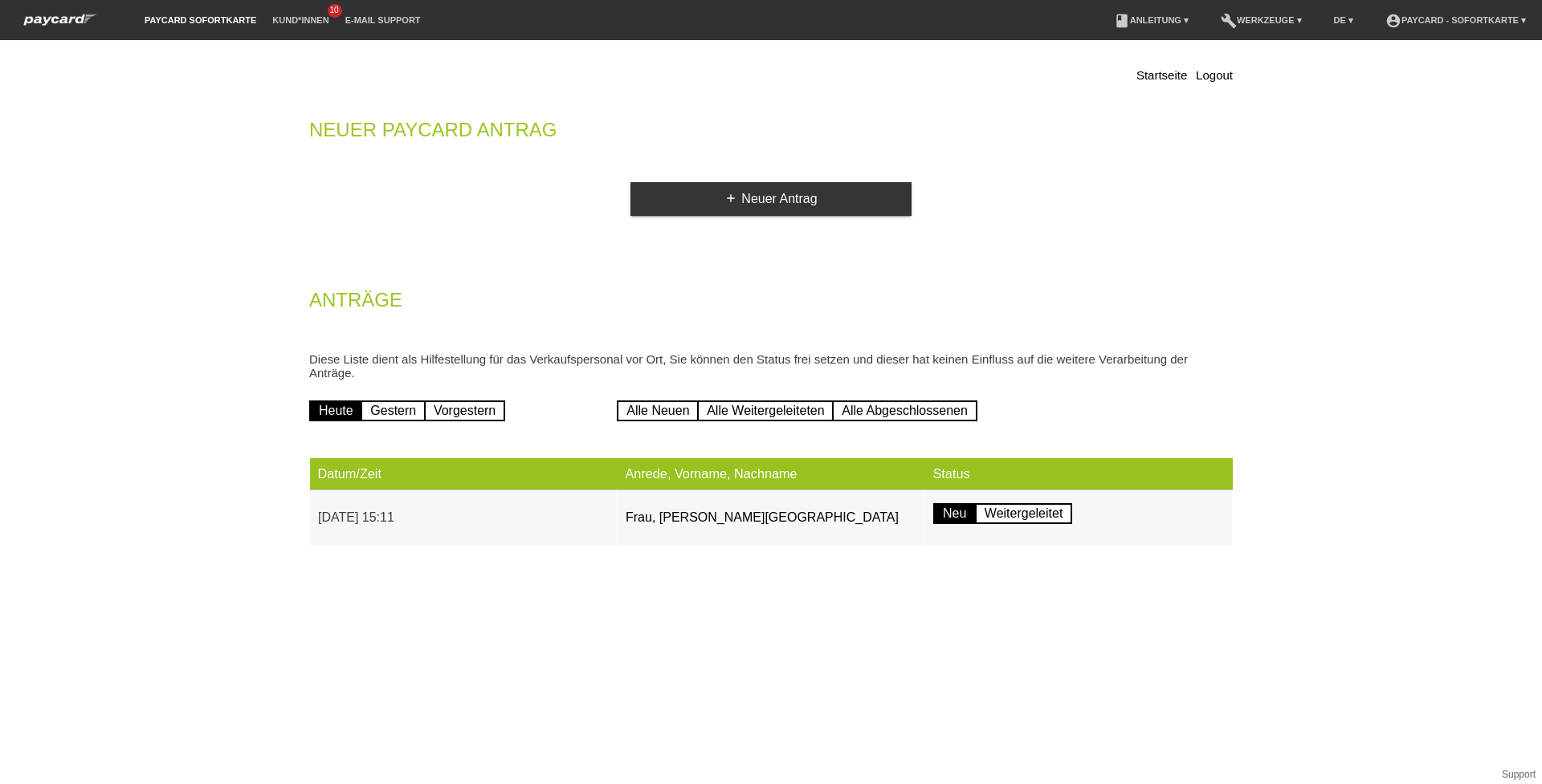
drag, startPoint x: 491, startPoint y: 764, endPoint x: 617, endPoint y: 354, distance: 428.9
click at [561, 586] on html "Antrag erfolgreich übermittelt paycard Sofortkarte Kund*innen 10 E-Mail Support…" at bounding box center [771, 293] width 1542 height 586
click at [743, 552] on html "Antrag erfolgreich übermittelt paycard Sofortkarte Kund*innen 10 E-Mail Support…" at bounding box center [771, 293] width 1542 height 586
